Goal: Information Seeking & Learning: Learn about a topic

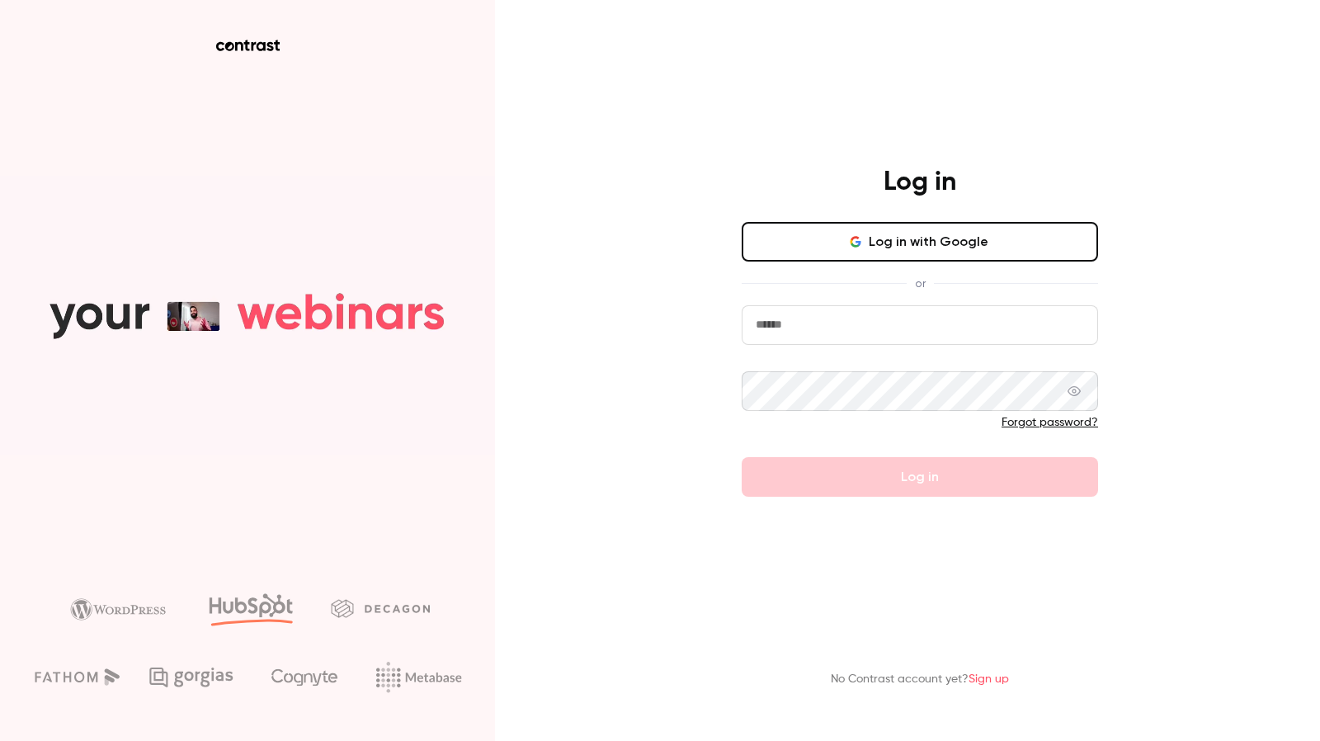
type input "**********"
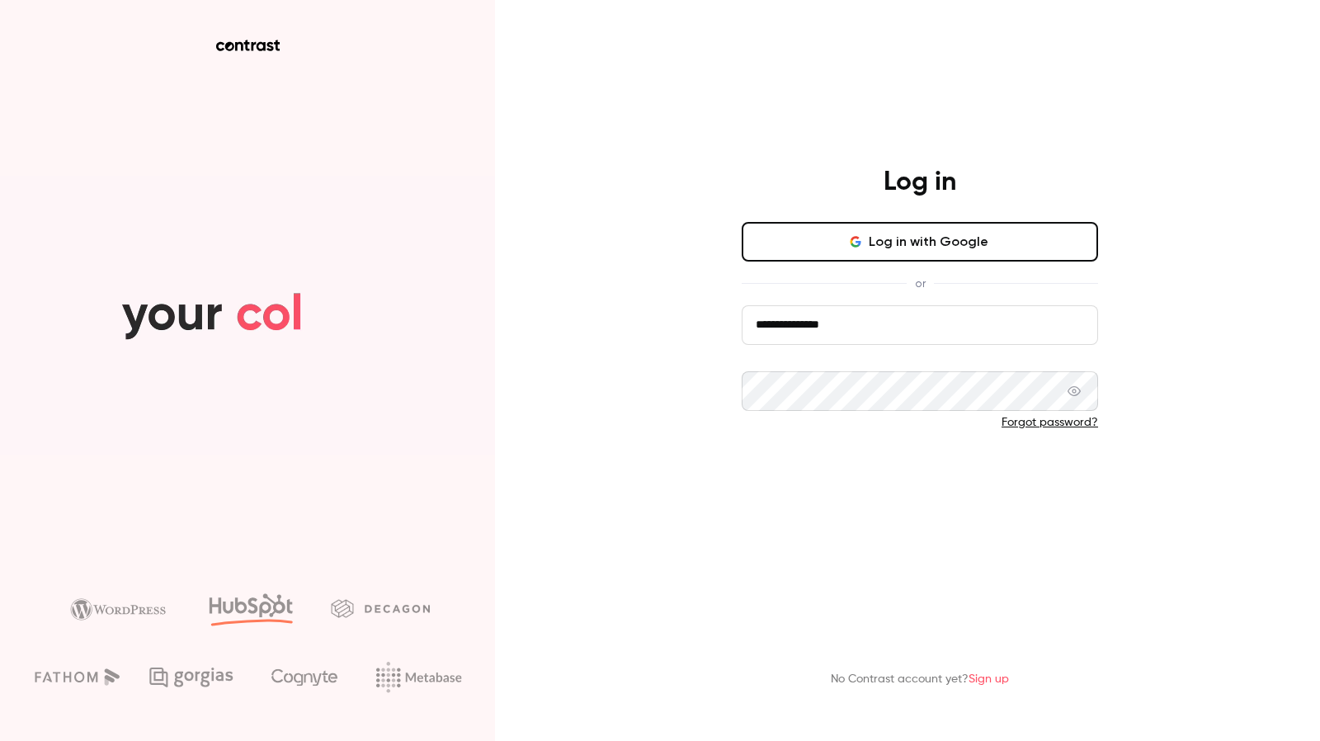
click at [826, 484] on button "Log in" at bounding box center [920, 477] width 356 height 40
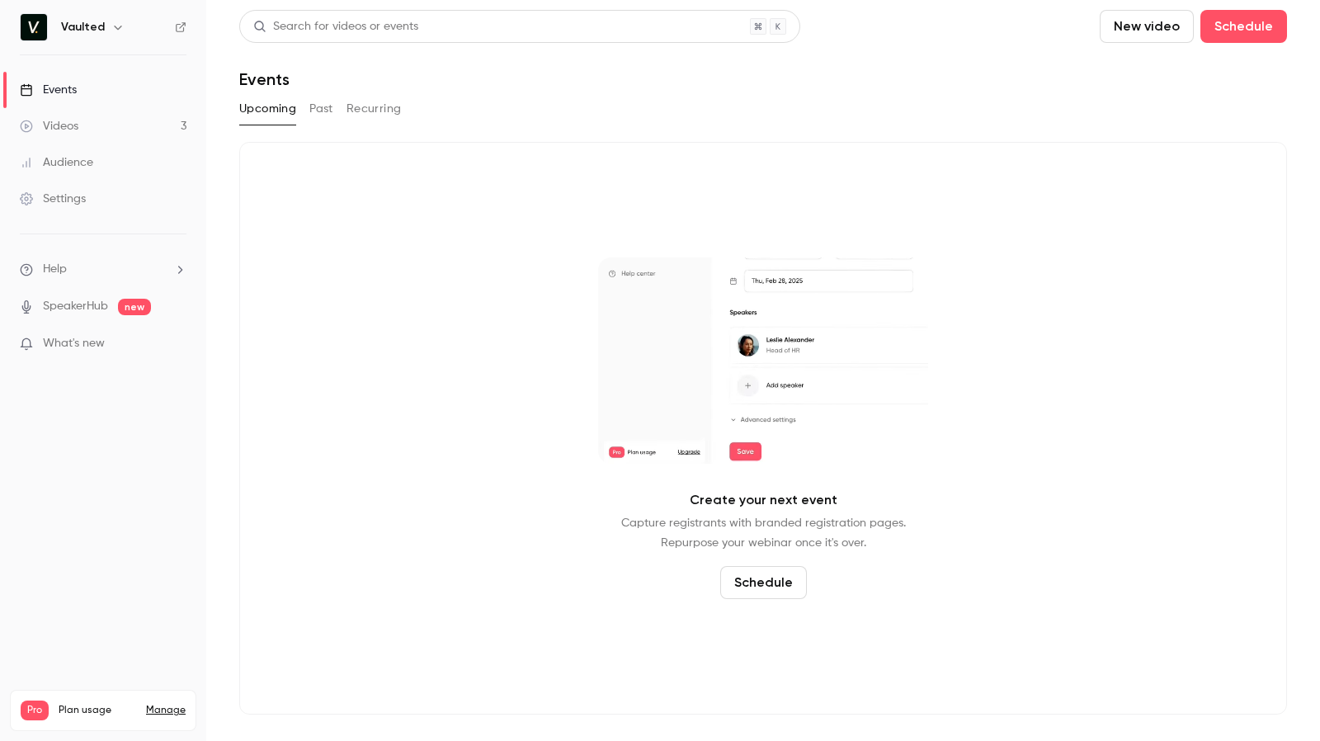
click at [101, 120] on link "Videos 3" at bounding box center [103, 126] width 206 height 36
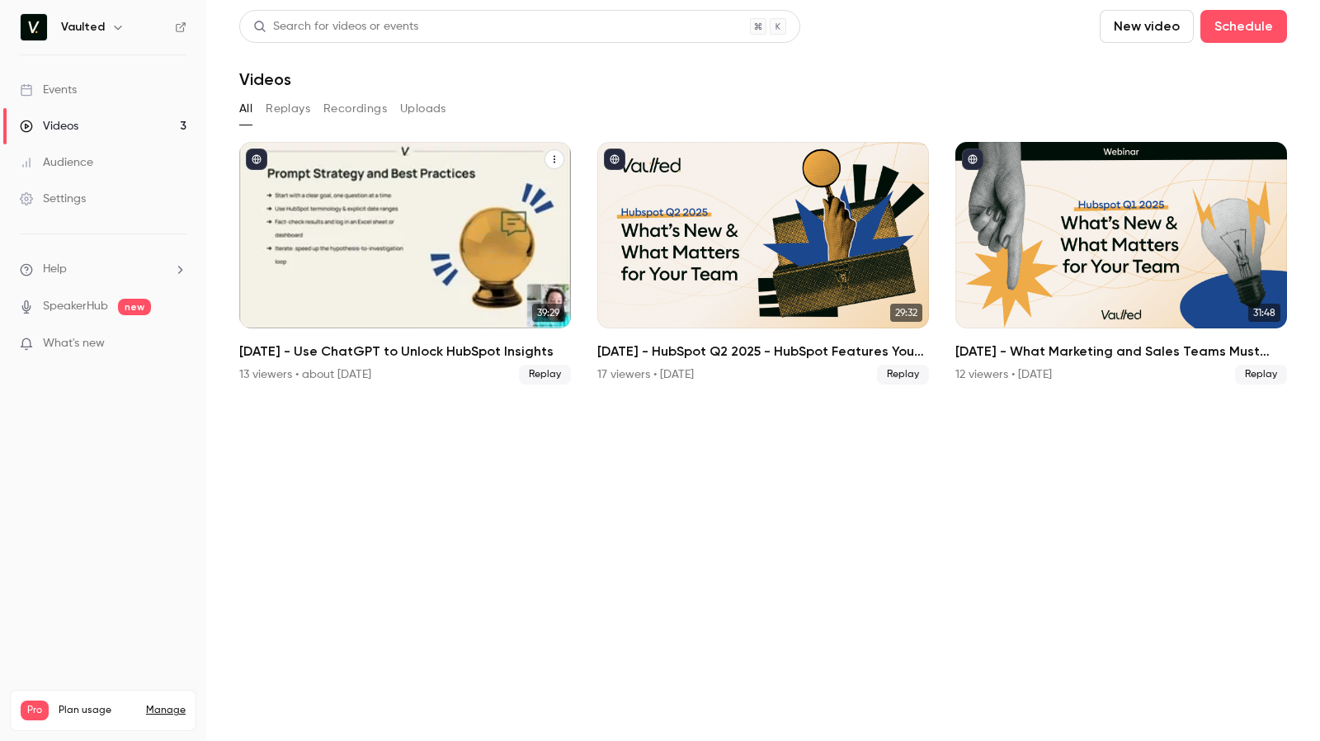
click at [406, 351] on h2 "[DATE] - Use ChatGPT to Unlock HubSpot Insights" at bounding box center [405, 352] width 332 height 20
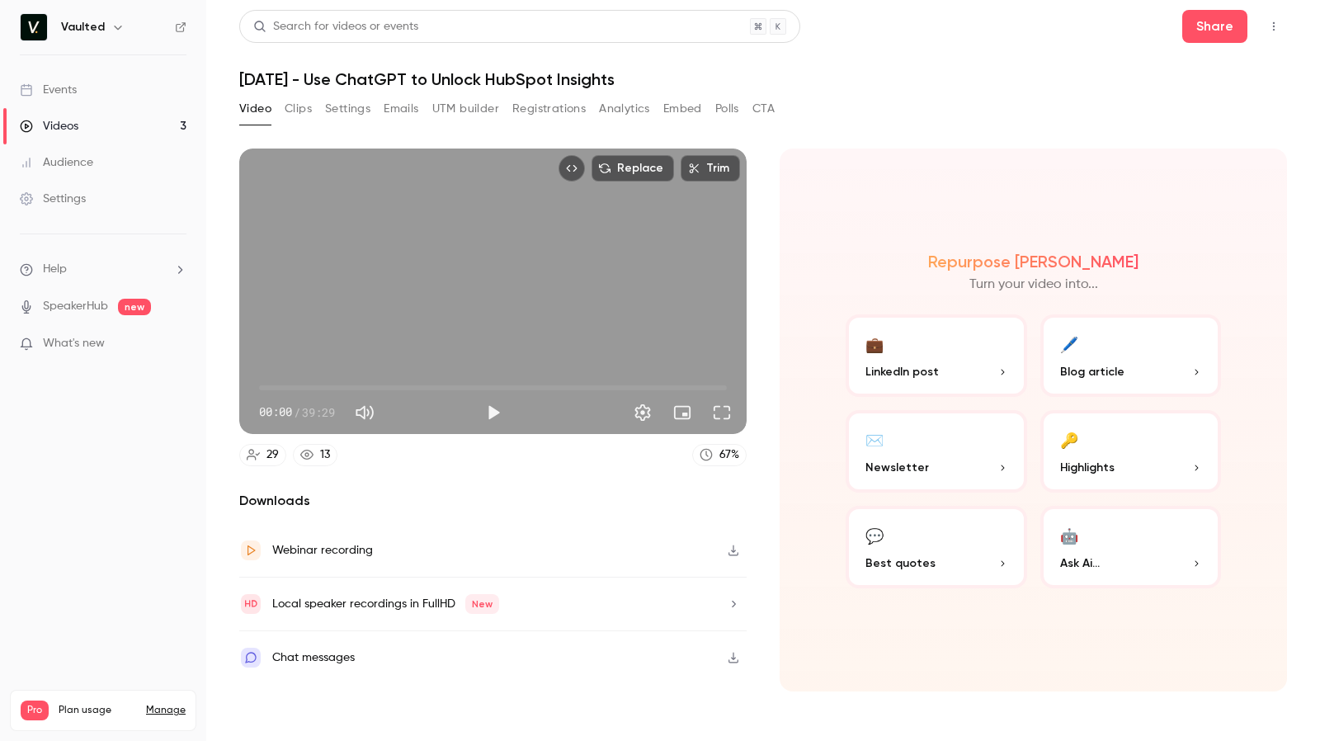
click at [563, 116] on button "Registrations" at bounding box center [548, 109] width 73 height 26
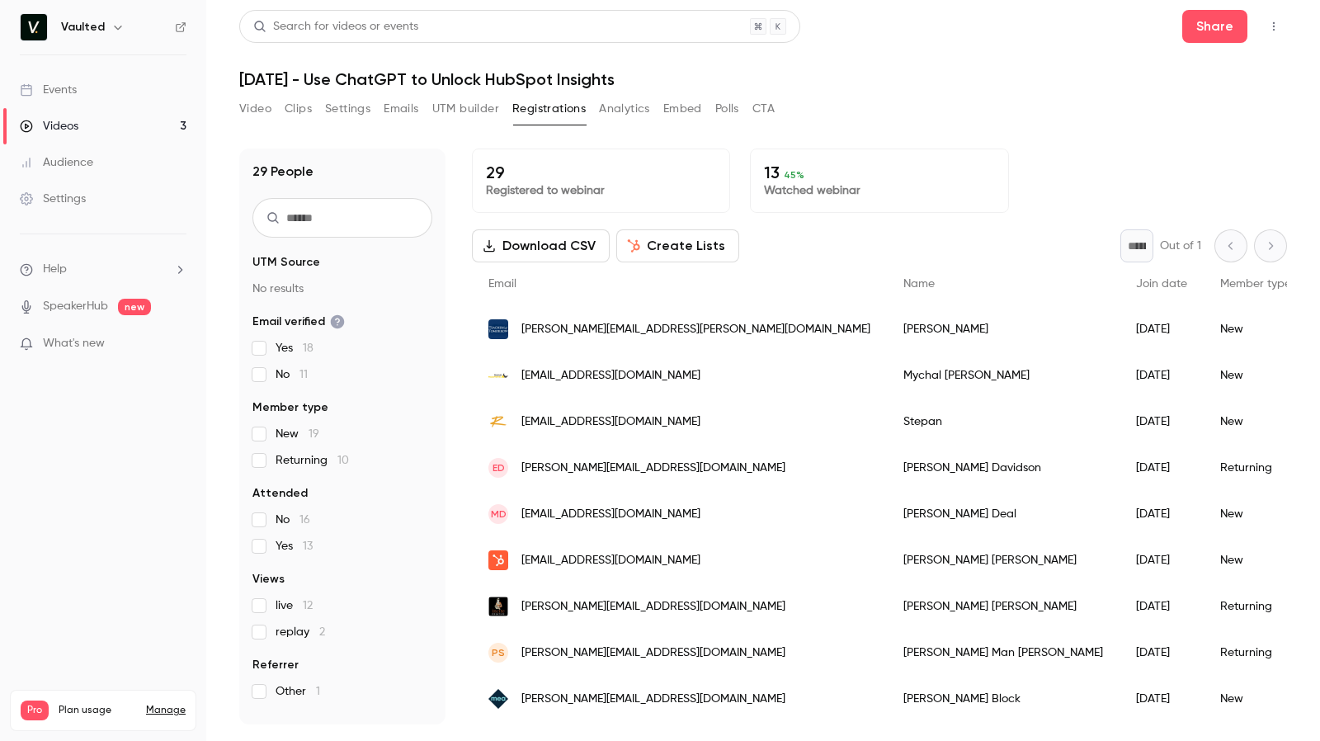
click at [772, 78] on h1 "[DATE] - Use ChatGPT to Unlock HubSpot Insights" at bounding box center [763, 79] width 1048 height 20
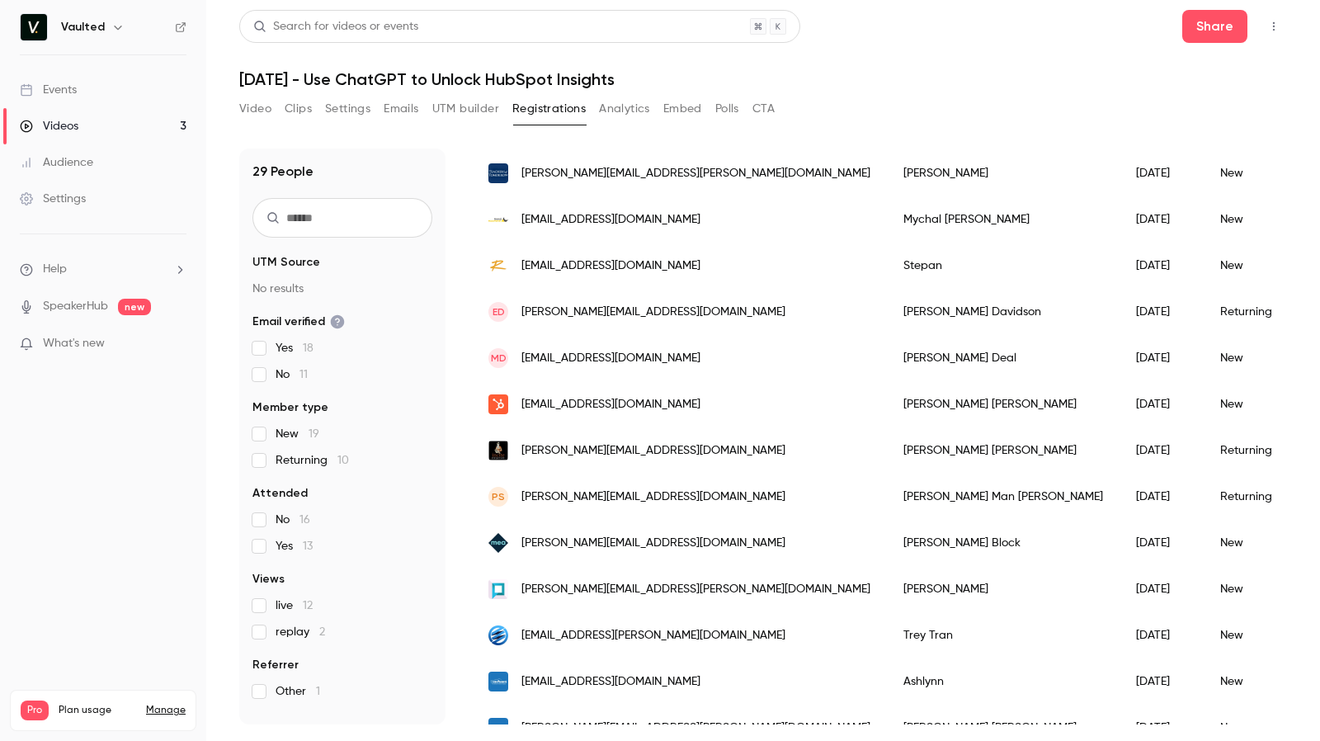
scroll to position [152, 0]
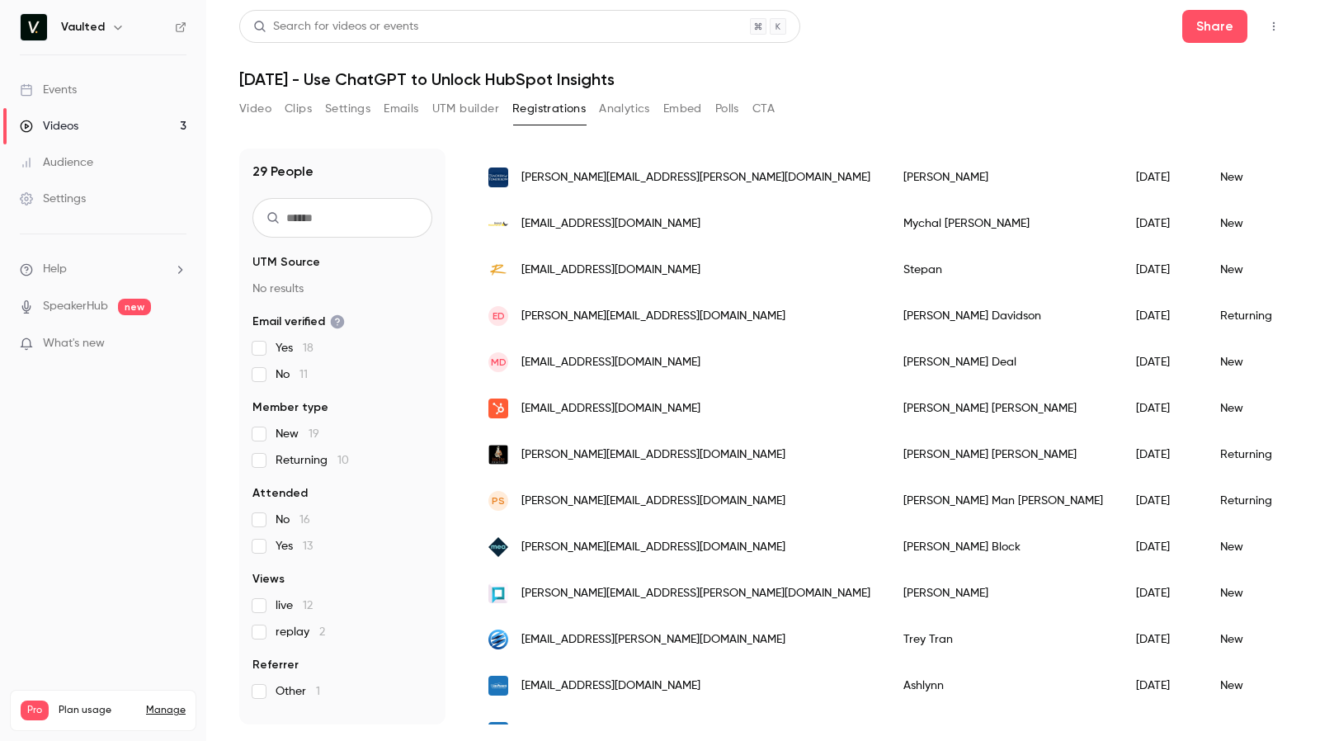
click at [623, 184] on span "[PERSON_NAME][EMAIL_ADDRESS][PERSON_NAME][DOMAIN_NAME]" at bounding box center [695, 177] width 349 height 17
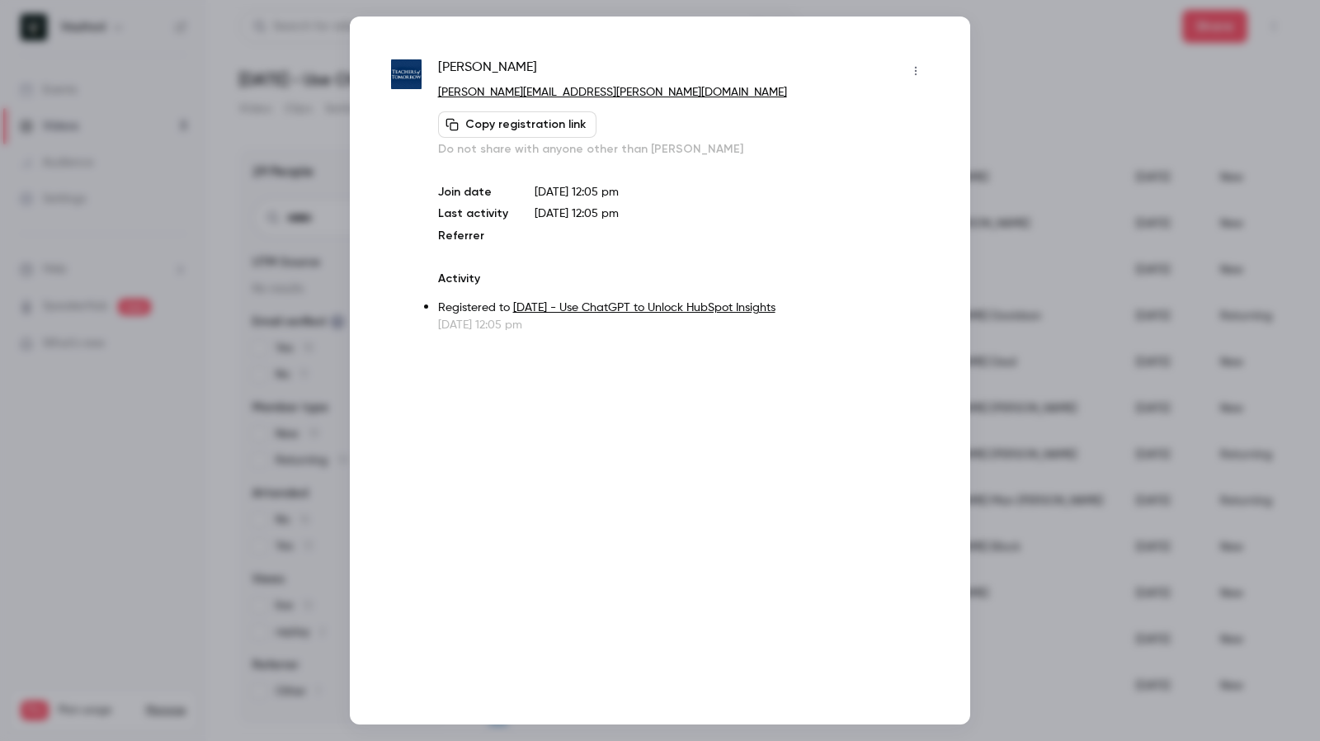
click at [1063, 49] on div at bounding box center [660, 370] width 1320 height 741
